Goal: Task Accomplishment & Management: Use online tool/utility

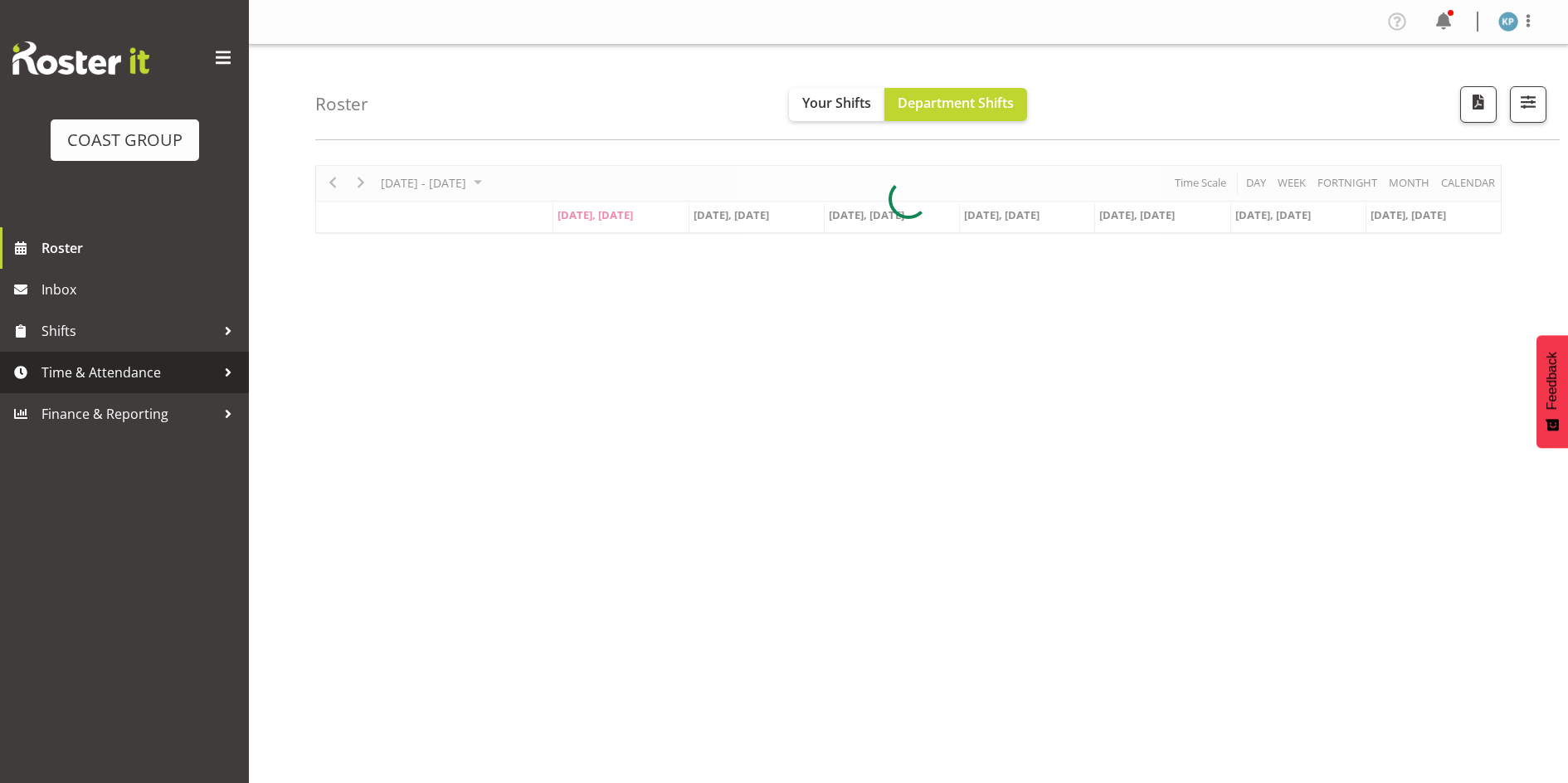
click at [186, 378] on span "Time & Attendance" at bounding box center [128, 372] width 174 height 25
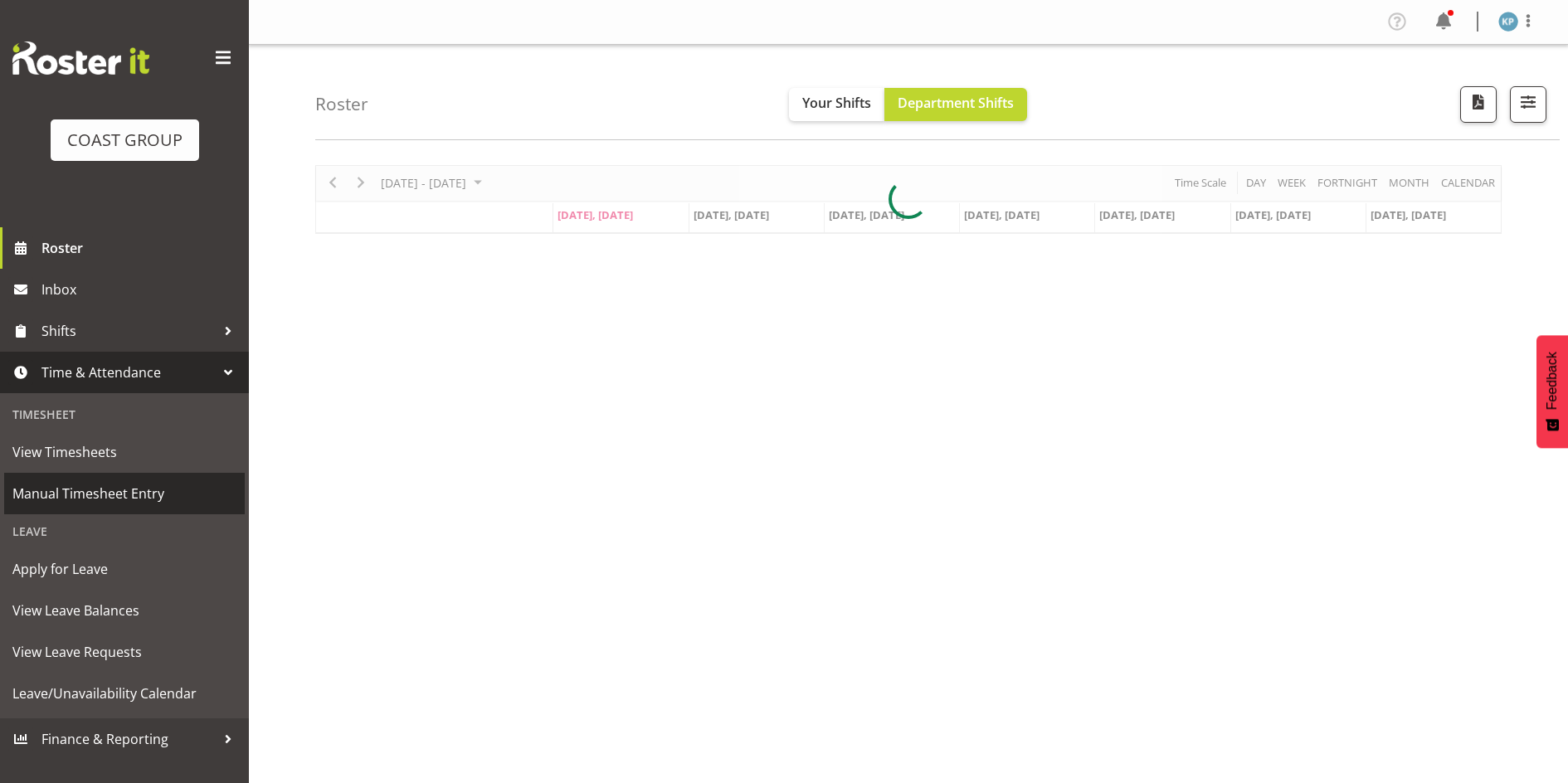
click at [159, 489] on span "Manual Timesheet Entry" at bounding box center [124, 493] width 224 height 25
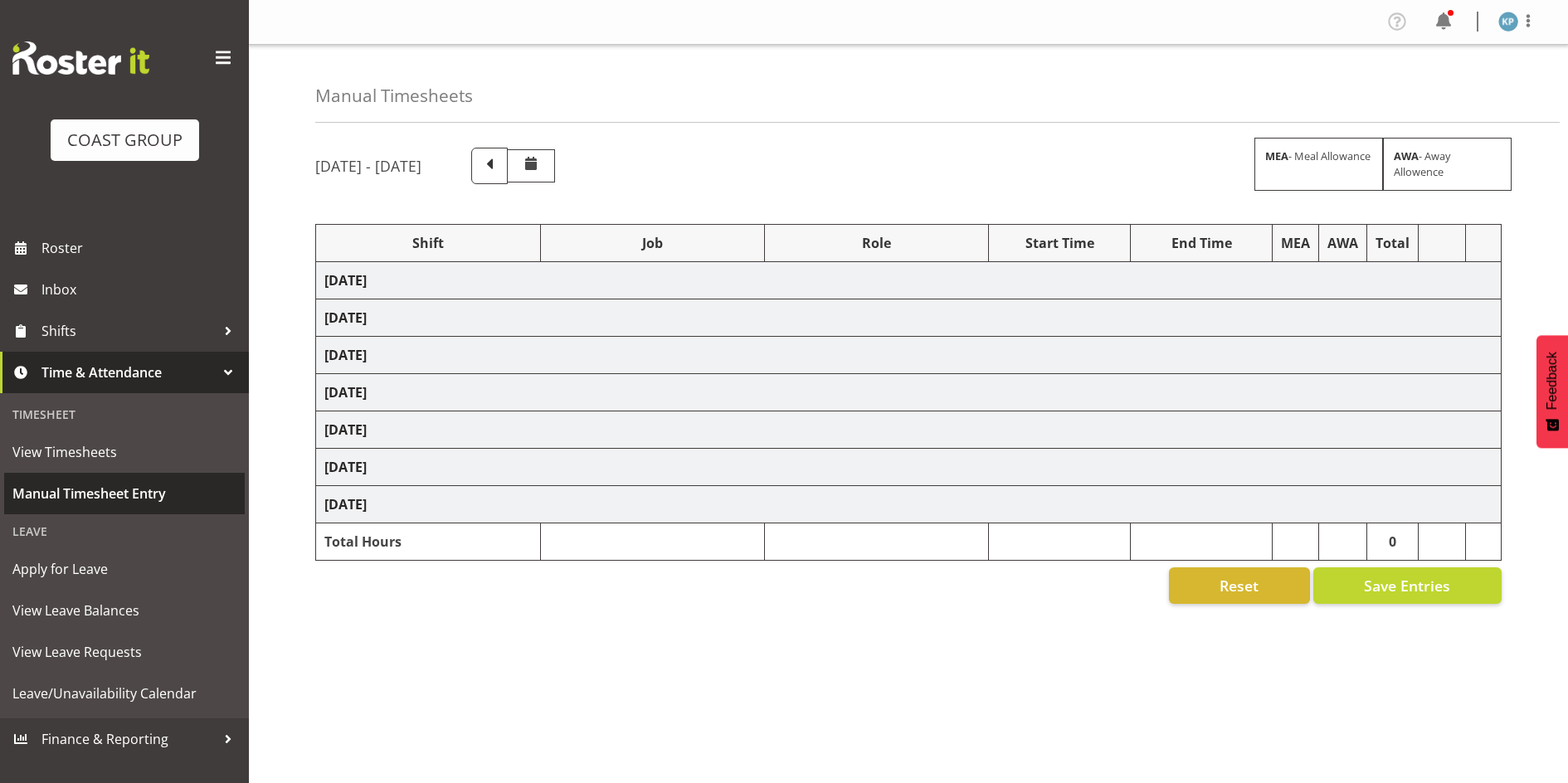
select select "18792"
select select "9464"
select select "18792"
select select "9464"
select select "18792"
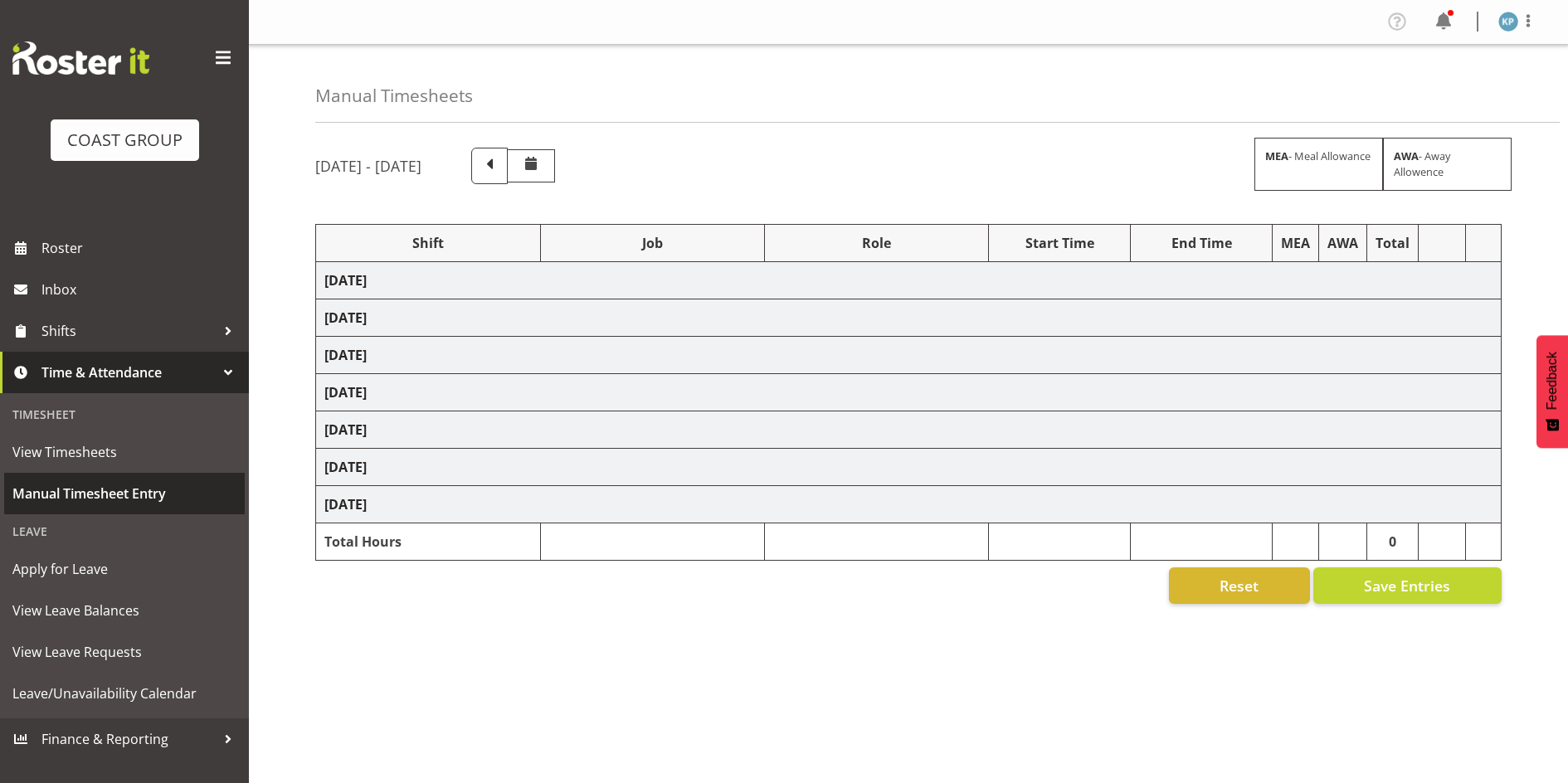
select select "9464"
select select "18792"
select select "9464"
select select "18792"
select select "9464"
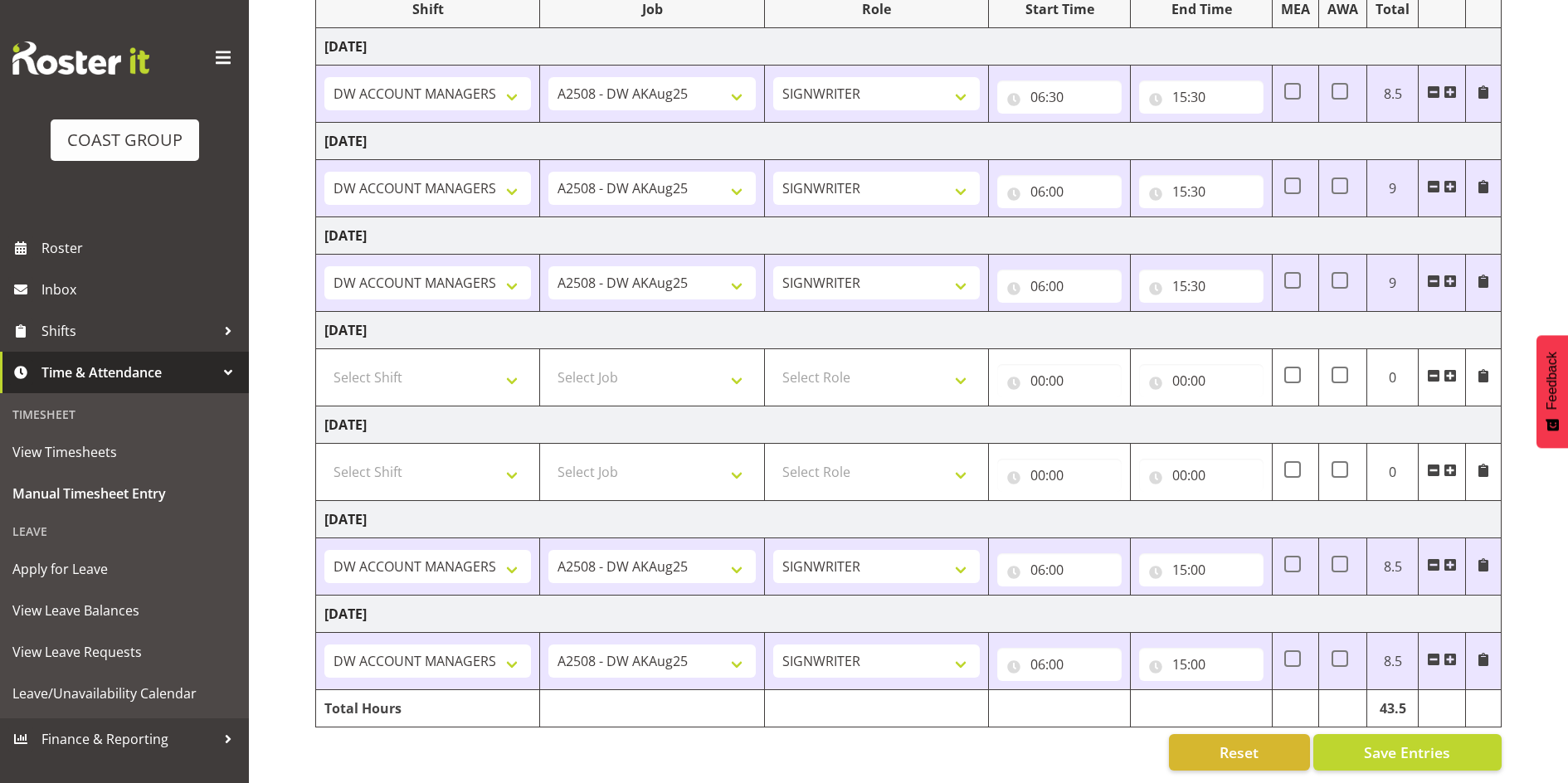
scroll to position [246, 0]
click at [1409, 742] on span "Save Entries" at bounding box center [1407, 752] width 87 height 21
